Goal: Check status: Check status

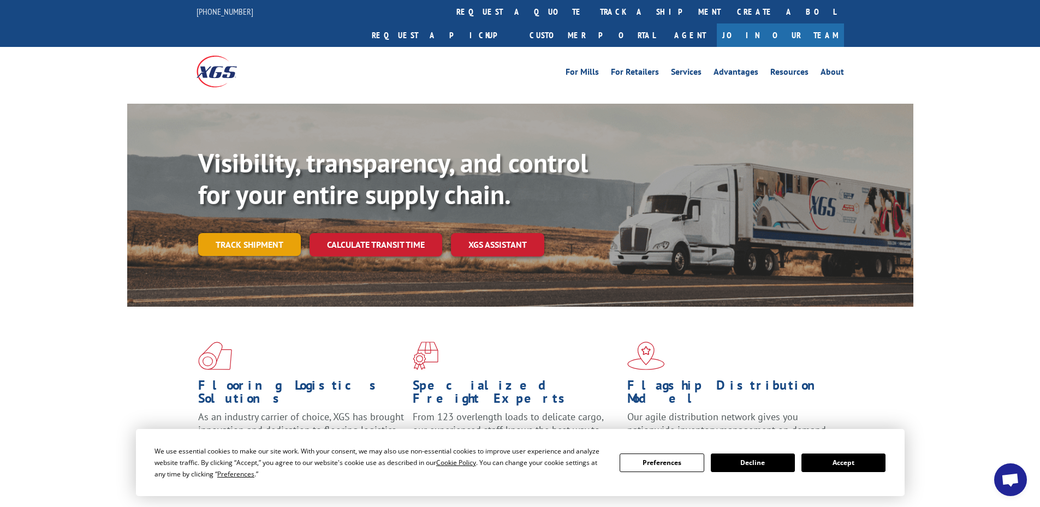
click at [263, 233] on link "Track shipment" at bounding box center [249, 244] width 103 height 23
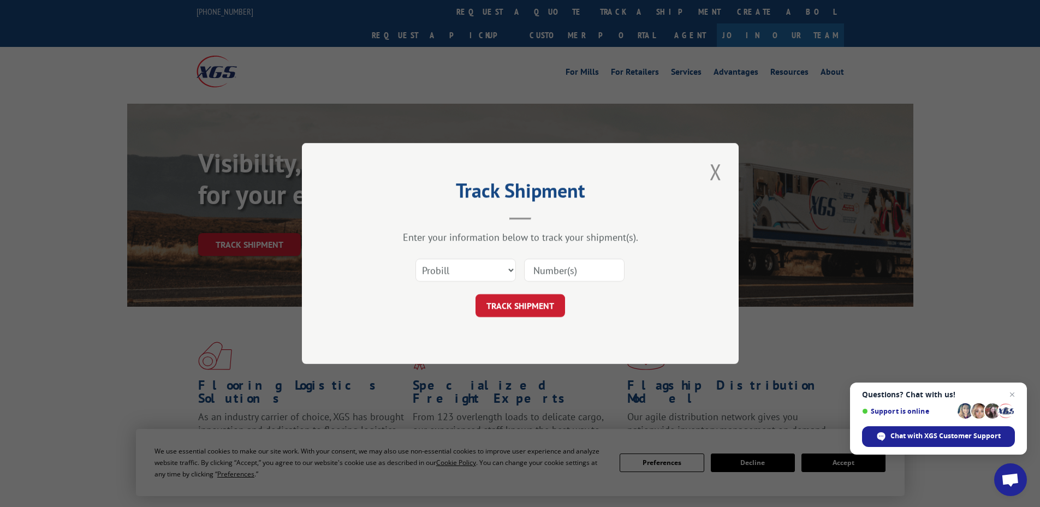
paste input "4896231"
type input "4896231"
click at [463, 265] on select "Select category... Probill BOL PO" at bounding box center [466, 270] width 100 height 23
select select "bol"
click at [416, 259] on select "Select category... Probill BOL PO" at bounding box center [466, 270] width 100 height 23
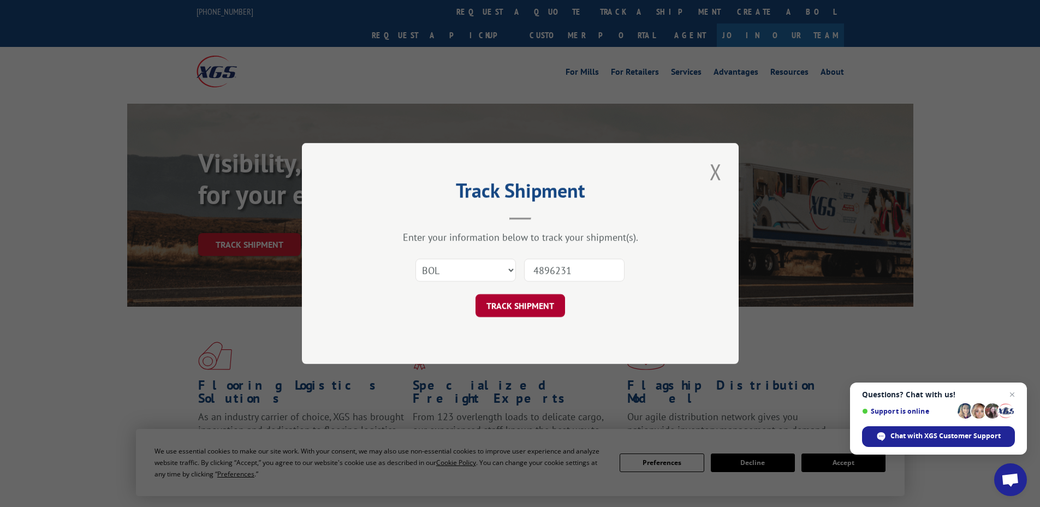
click at [528, 314] on button "TRACK SHIPMENT" at bounding box center [521, 305] width 90 height 23
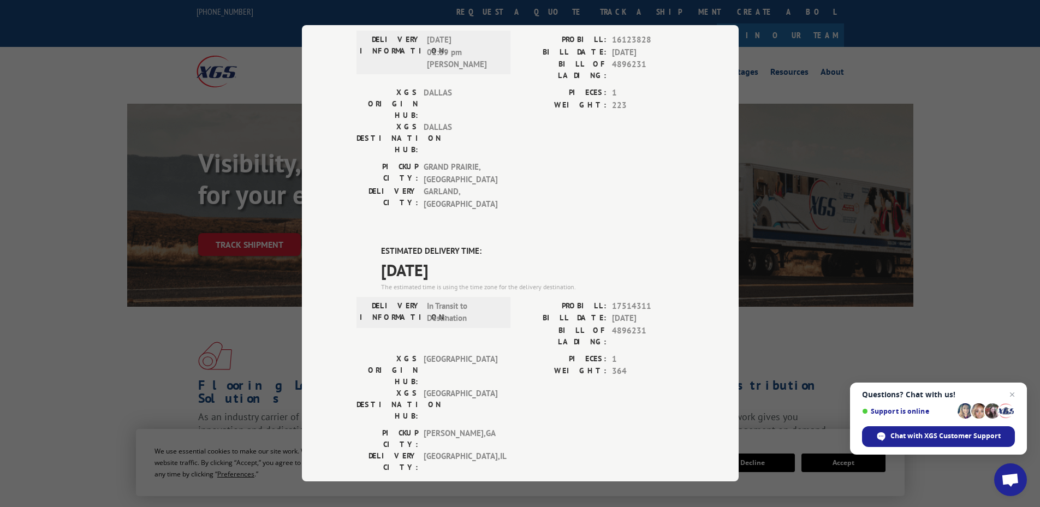
scroll to position [109, 0]
drag, startPoint x: 480, startPoint y: 207, endPoint x: 363, endPoint y: 208, distance: 116.9
click at [363, 249] on div "ESTIMATED DELIVERY TIME: [DATE] The estimated time is using the time zone for t…" at bounding box center [521, 445] width 328 height 393
copy span "[DATE]"
drag, startPoint x: 407, startPoint y: 218, endPoint x: 418, endPoint y: 223, distance: 12.5
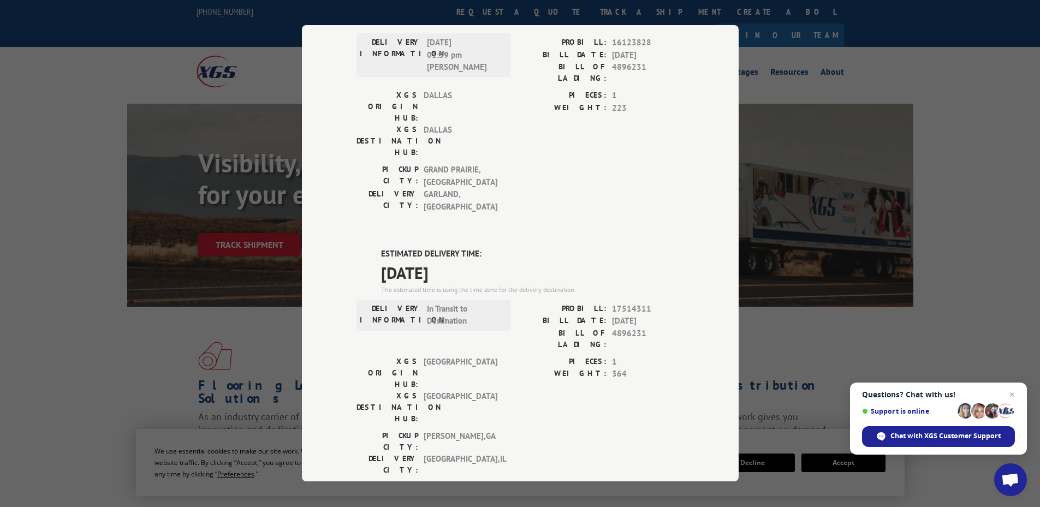
click at [418, 285] on div "The estimated time is using the time zone for the delivery destination." at bounding box center [532, 290] width 303 height 10
